Goal: Transaction & Acquisition: Obtain resource

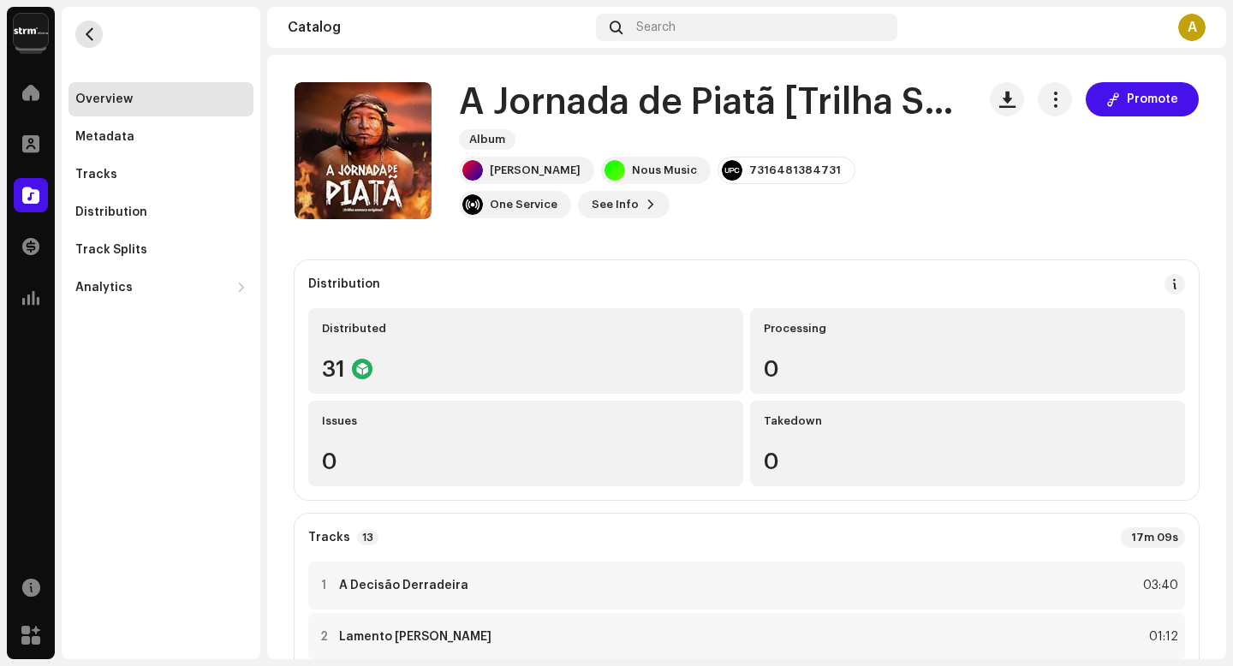
click at [91, 33] on span "button" at bounding box center [89, 34] width 13 height 14
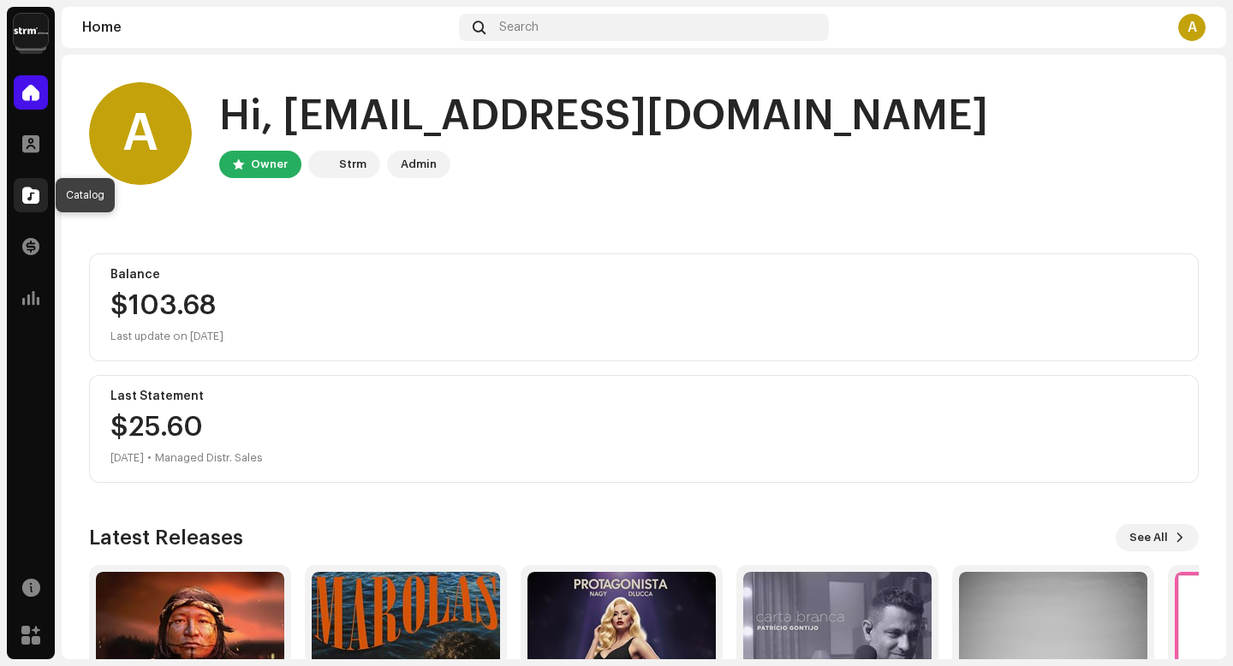
click at [36, 199] on span at bounding box center [30, 195] width 17 height 14
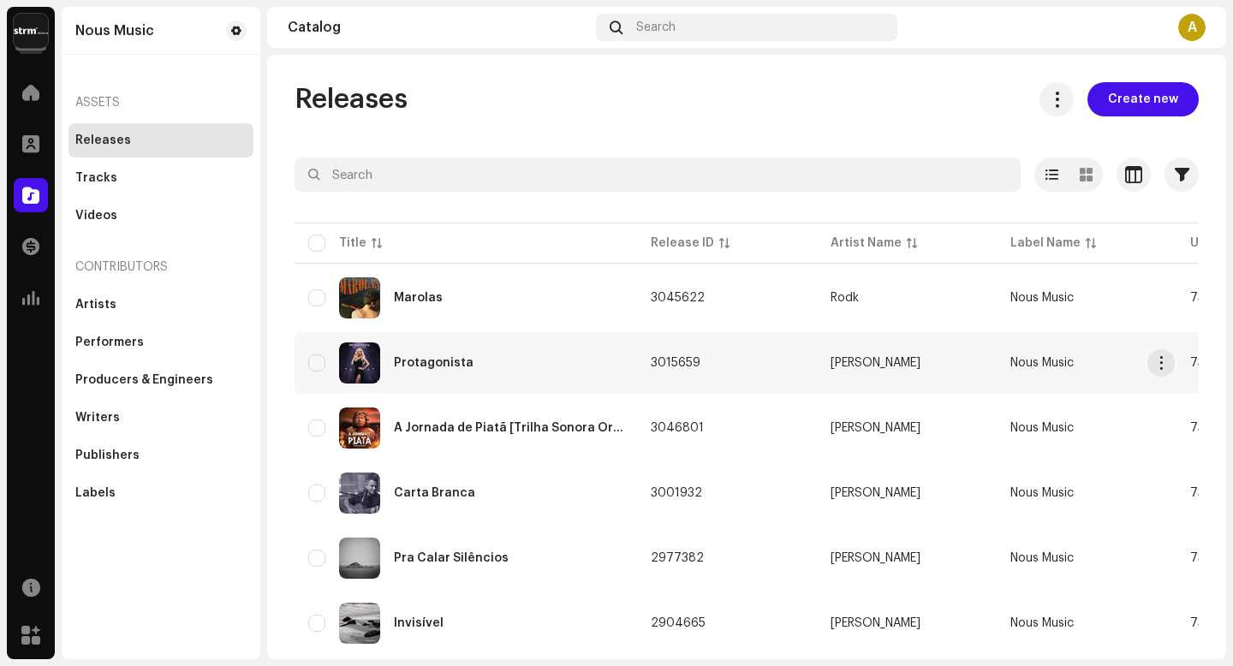
click at [438, 364] on div "Protagonista" at bounding box center [434, 363] width 80 height 12
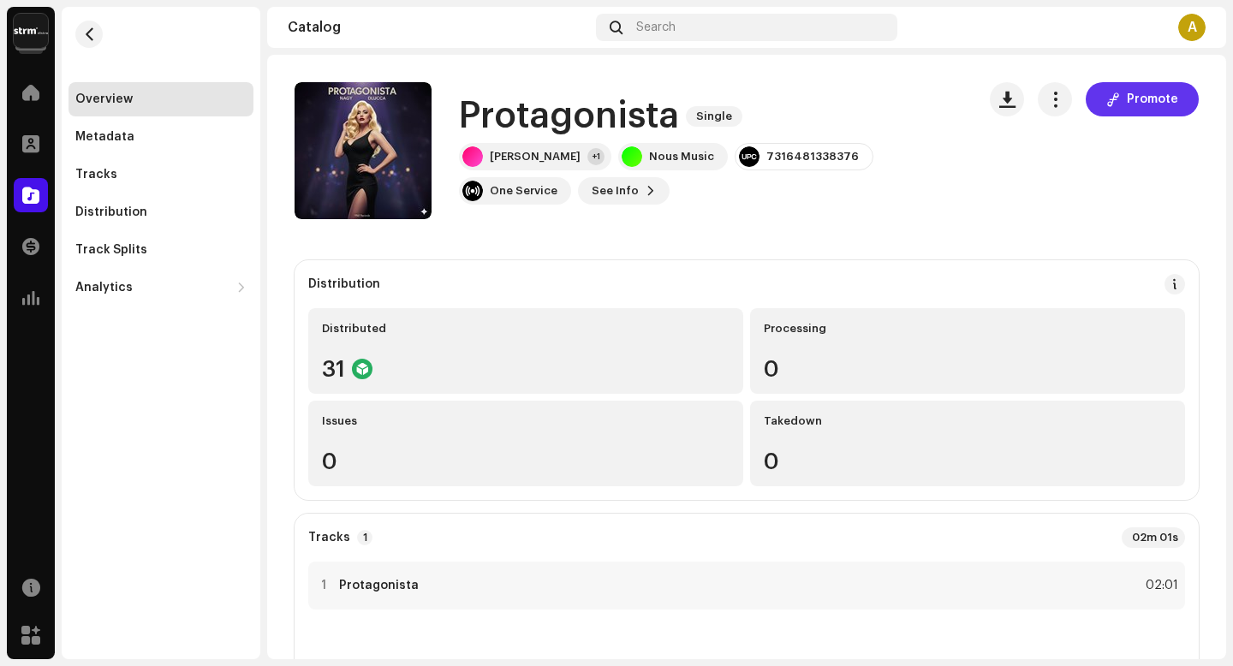
click at [1088, 109] on button "Promote" at bounding box center [1142, 99] width 113 height 34
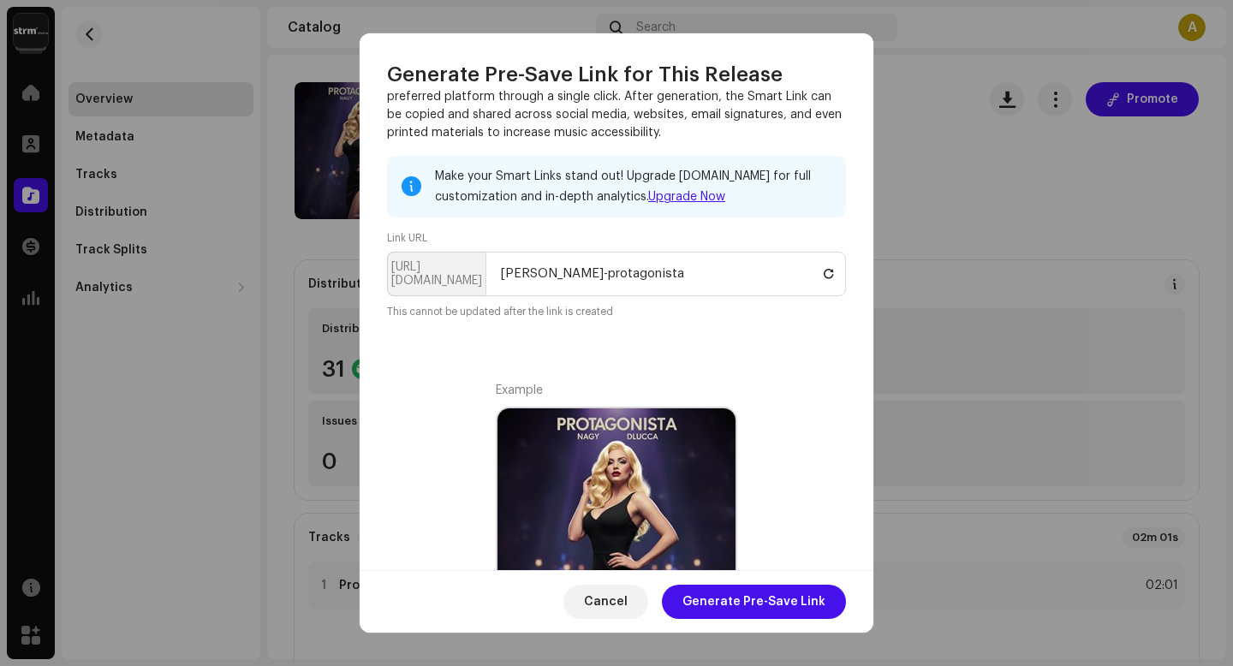
scroll to position [71, 0]
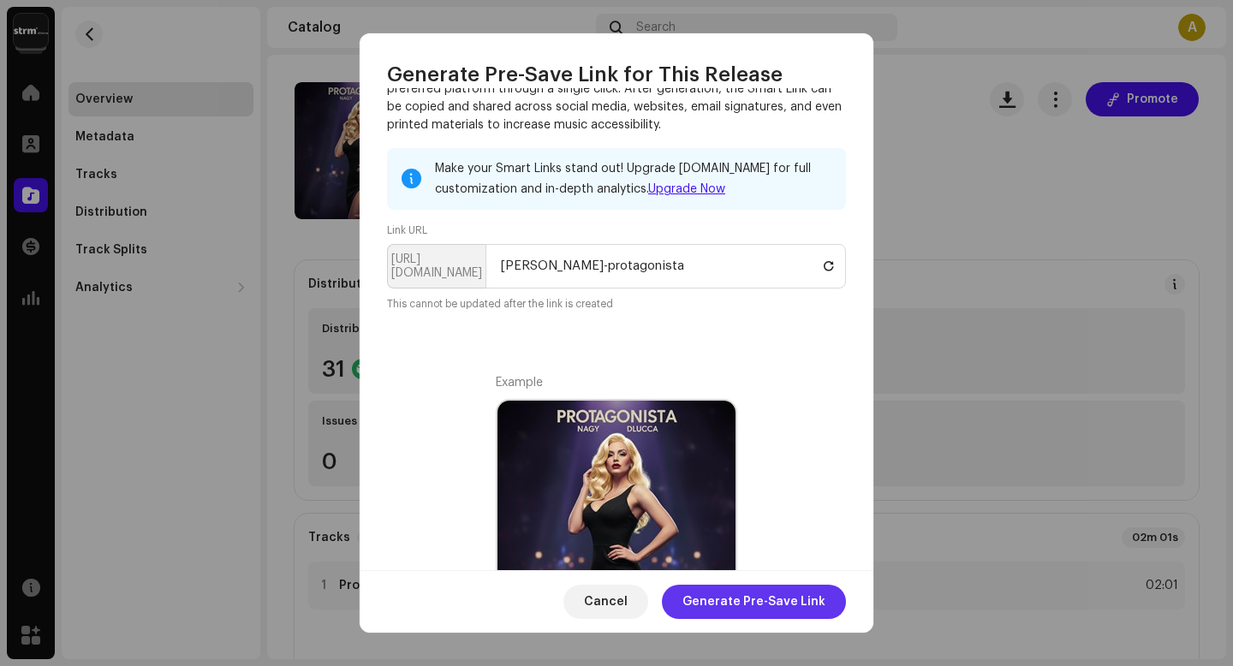
click at [757, 597] on span "Generate Pre-Save Link" at bounding box center [754, 602] width 143 height 34
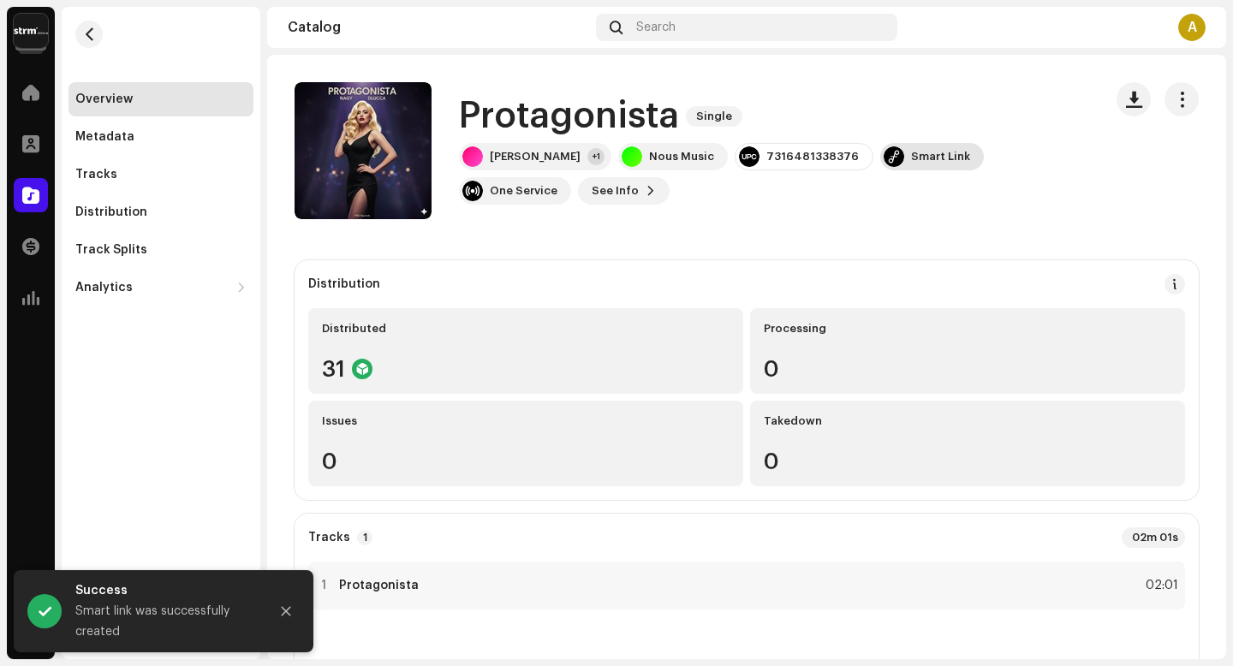
click at [881, 164] on div "Smart Link" at bounding box center [932, 156] width 104 height 27
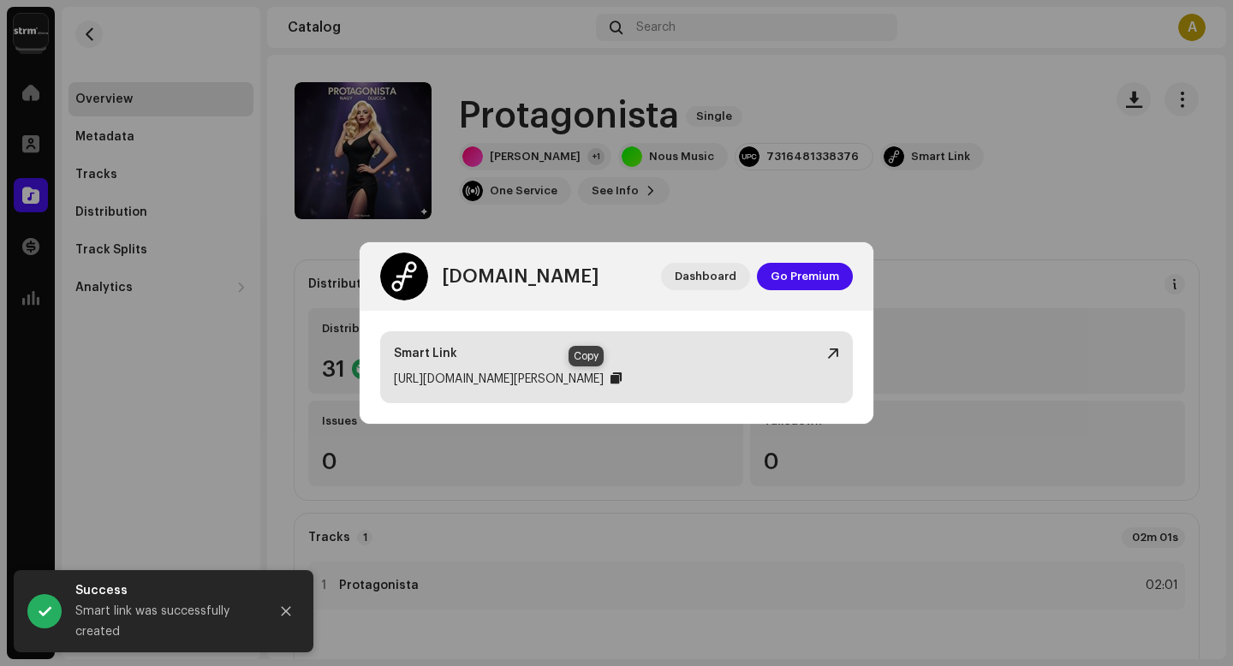
click at [611, 381] on div at bounding box center [616, 379] width 11 height 14
